Goal: Check status: Check status

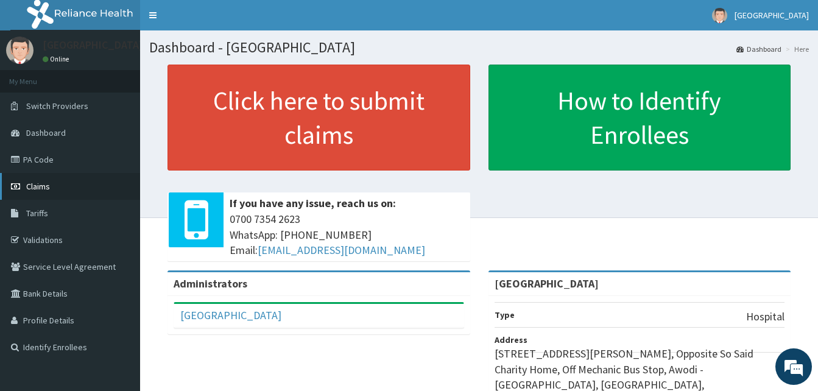
click at [60, 189] on link "Claims" at bounding box center [70, 186] width 140 height 27
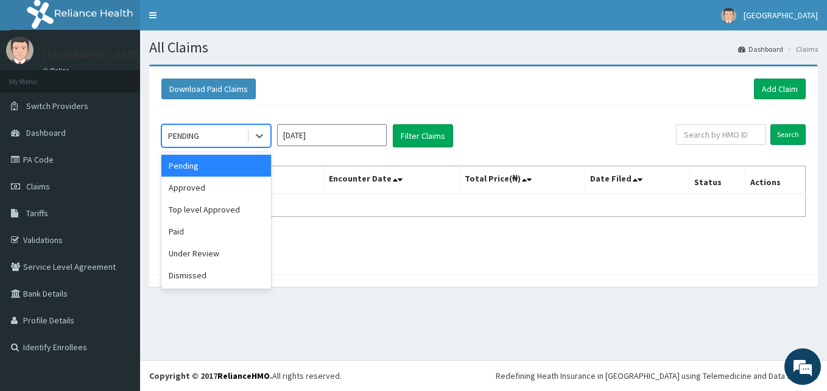
click at [241, 135] on div "PENDING" at bounding box center [204, 135] width 85 height 19
click at [222, 192] on div "Approved" at bounding box center [216, 188] width 110 height 22
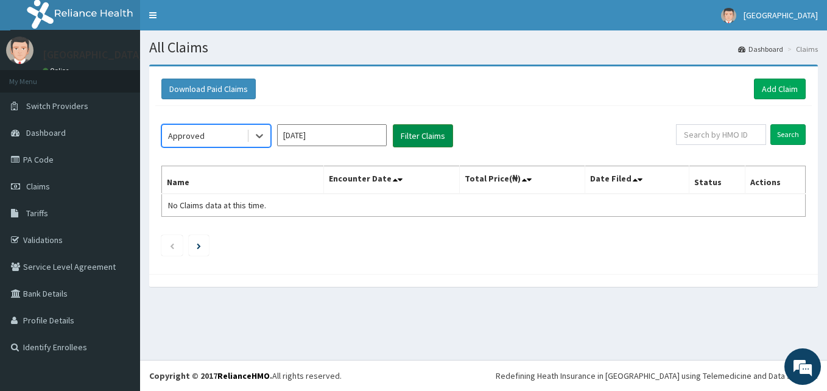
click at [429, 137] on button "Filter Claims" at bounding box center [423, 135] width 60 height 23
click at [426, 143] on button "Filter Claims" at bounding box center [423, 135] width 60 height 23
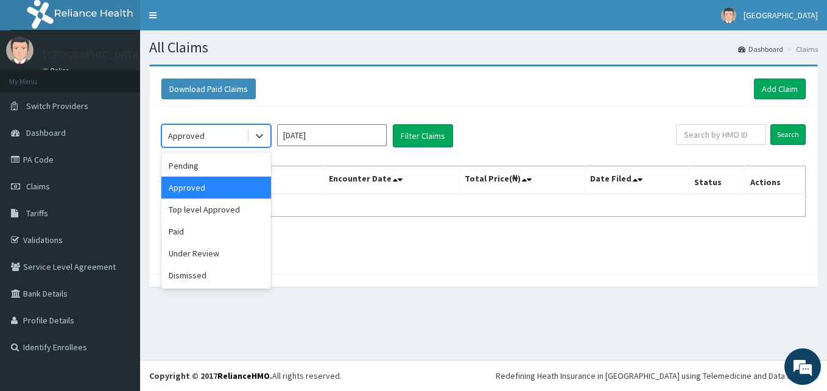
click at [242, 127] on div "Approved" at bounding box center [204, 135] width 85 height 19
click at [214, 212] on div "Top level Approved" at bounding box center [216, 210] width 110 height 22
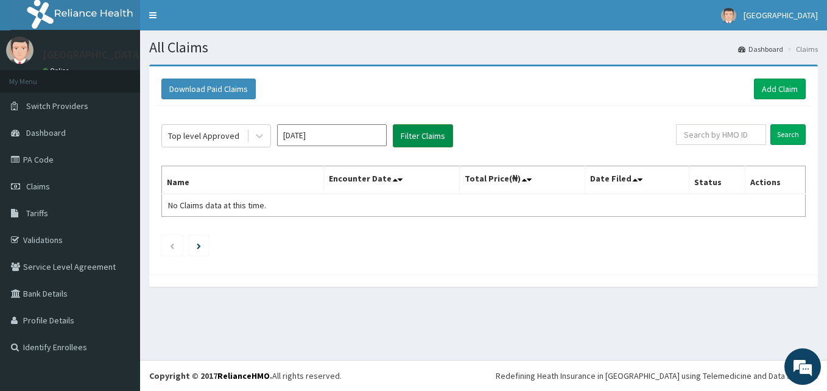
click at [430, 137] on button "Filter Claims" at bounding box center [423, 135] width 60 height 23
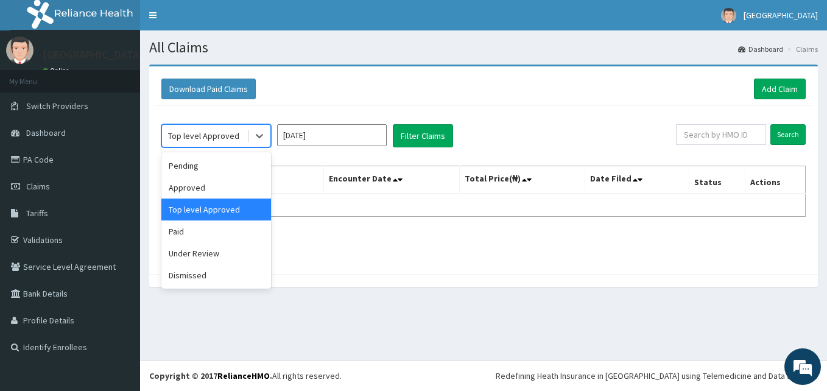
click at [224, 128] on div "Top level Approved" at bounding box center [204, 135] width 85 height 19
click at [216, 230] on div "Paid" at bounding box center [216, 231] width 110 height 22
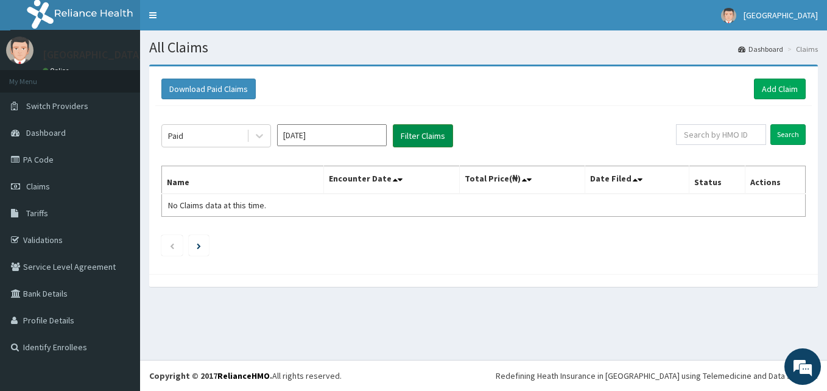
click at [409, 139] on button "Filter Claims" at bounding box center [423, 135] width 60 height 23
